Goal: Information Seeking & Learning: Understand process/instructions

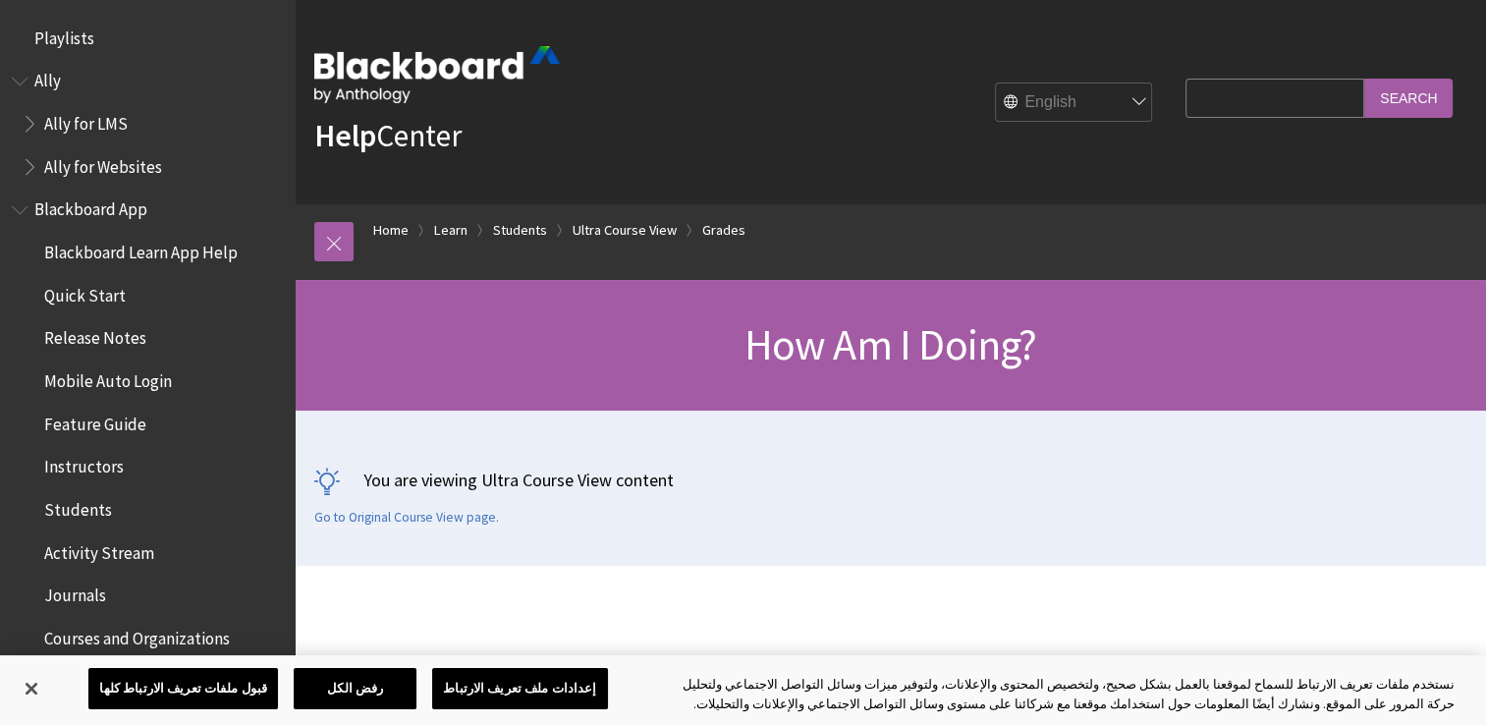
scroll to position [2678, 0]
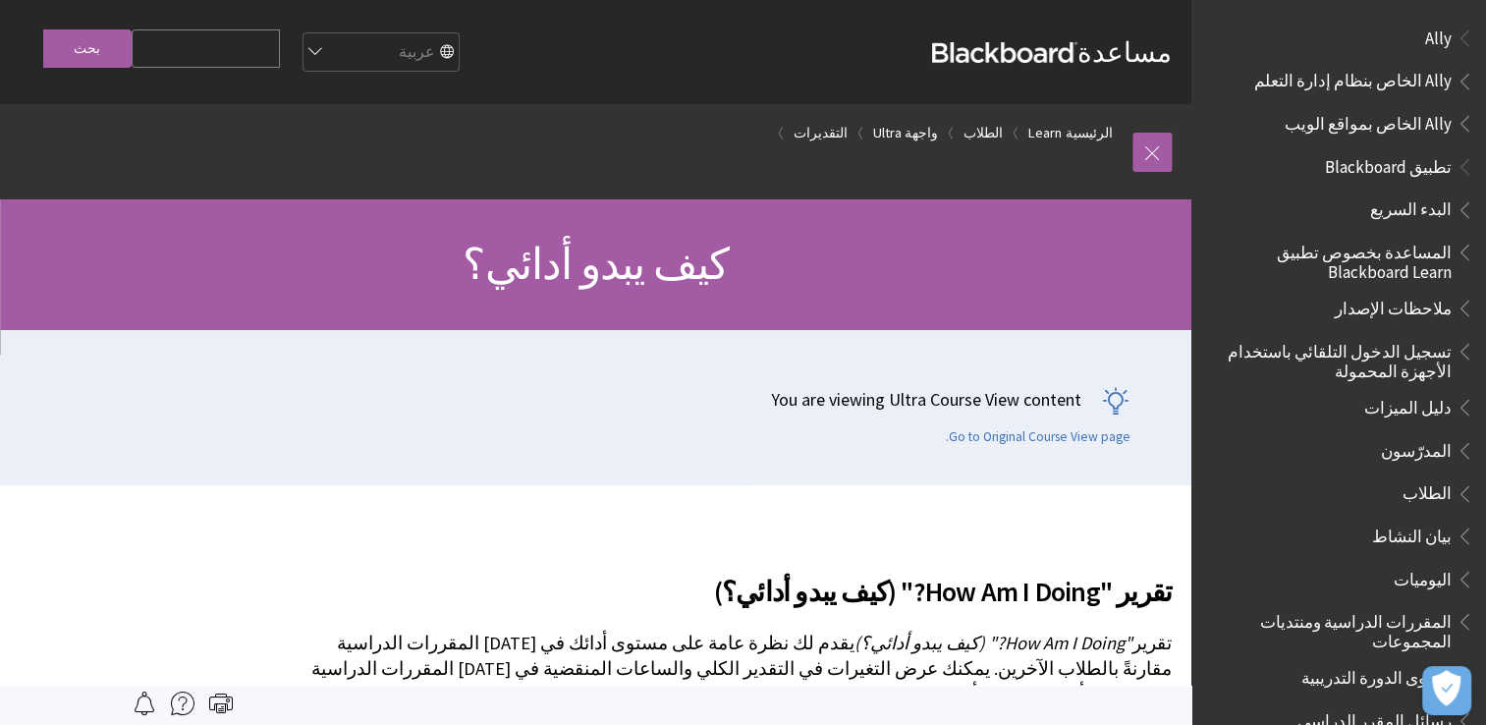
scroll to position [2049, 0]
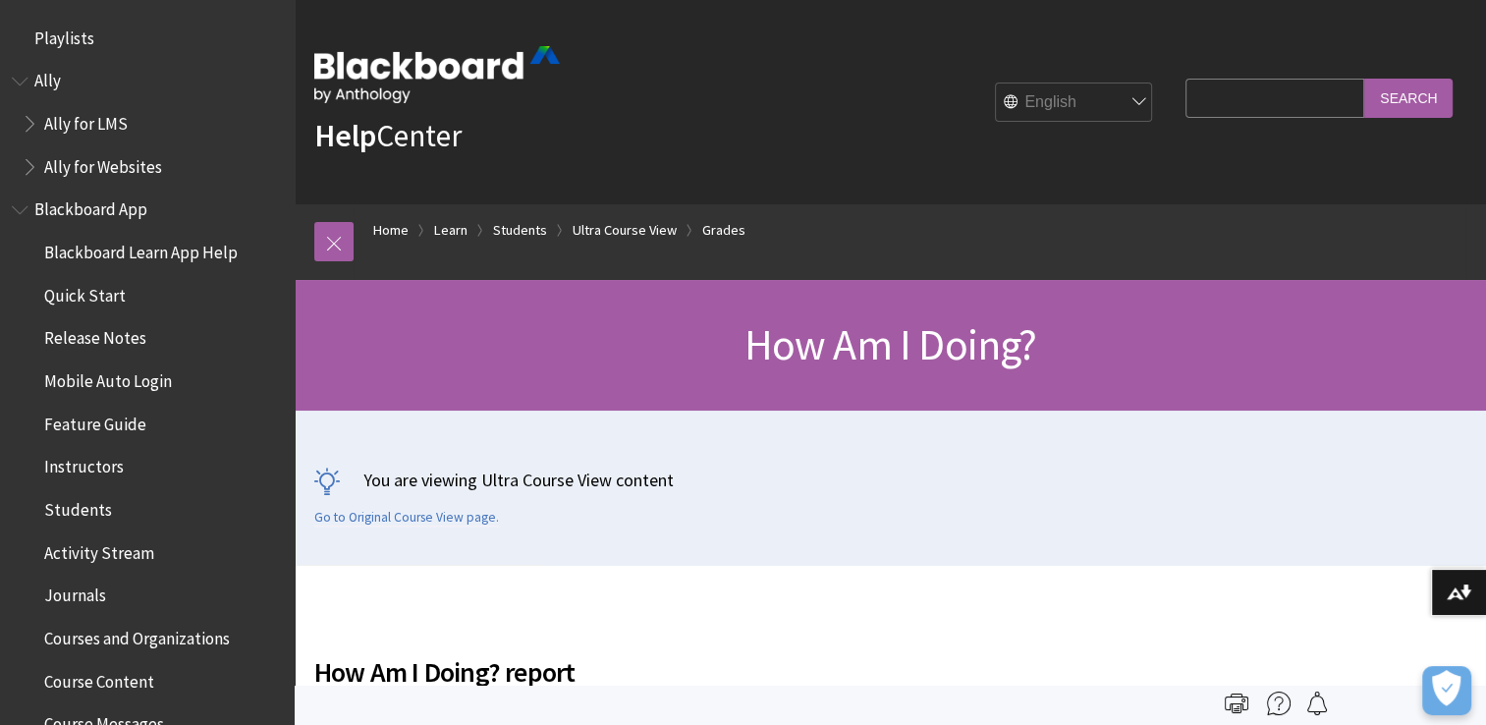
scroll to position [2678, 0]
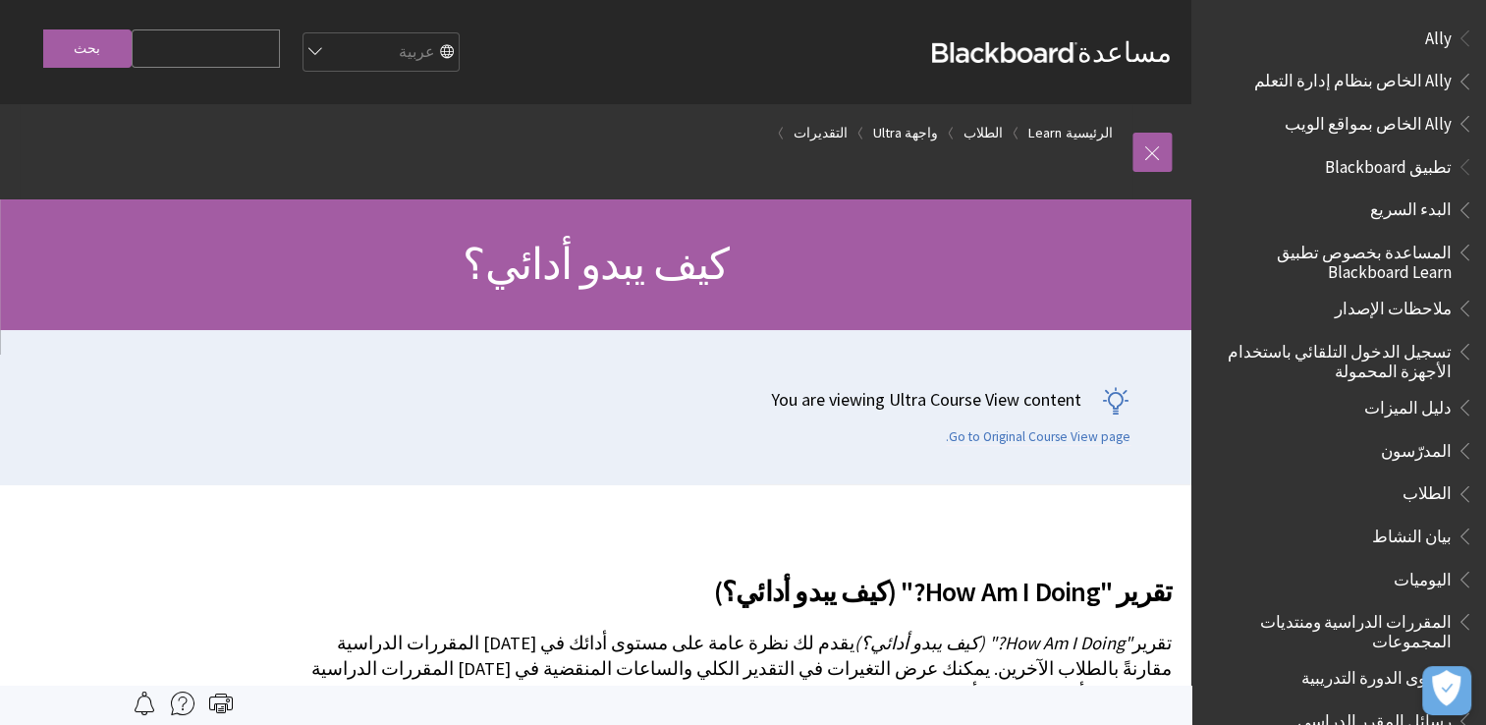
scroll to position [2049, 0]
